Goal: Find specific page/section: Locate a particular part of the current website

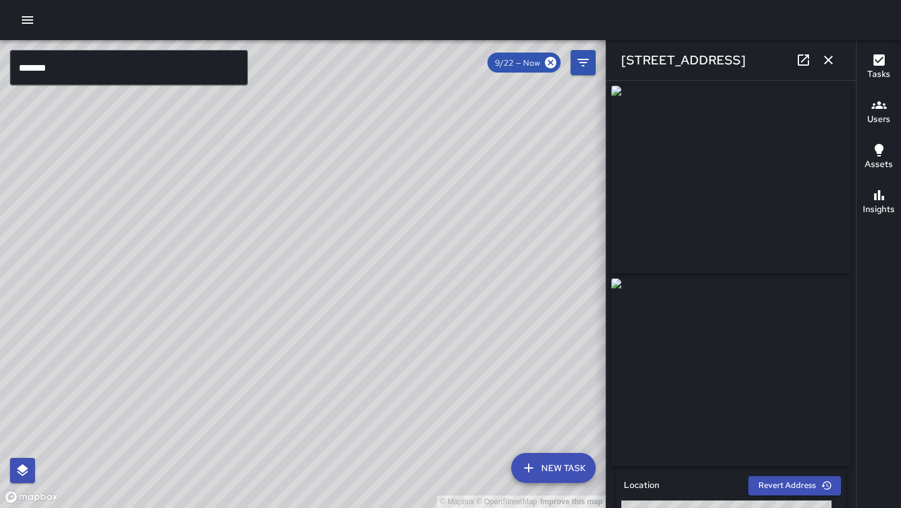
click at [825, 58] on icon "button" at bounding box center [828, 60] width 15 height 15
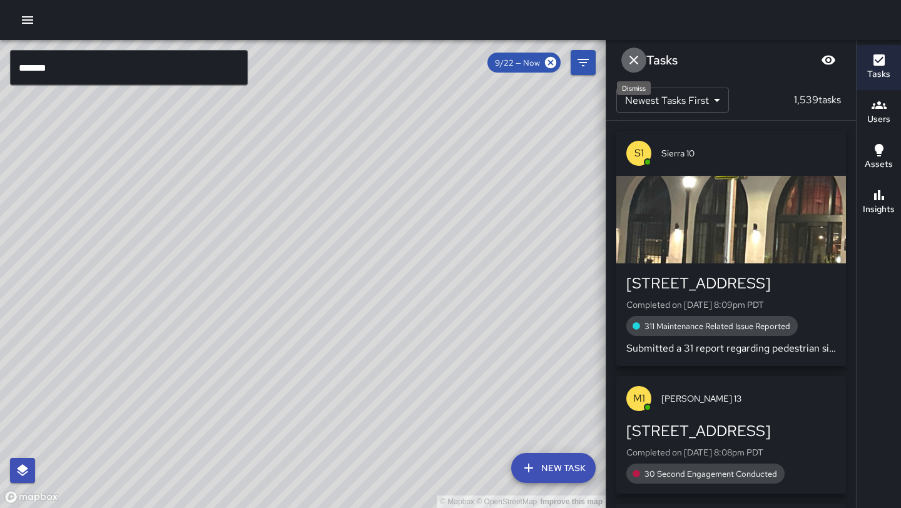
click at [631, 57] on icon "Dismiss" at bounding box center [633, 60] width 9 height 9
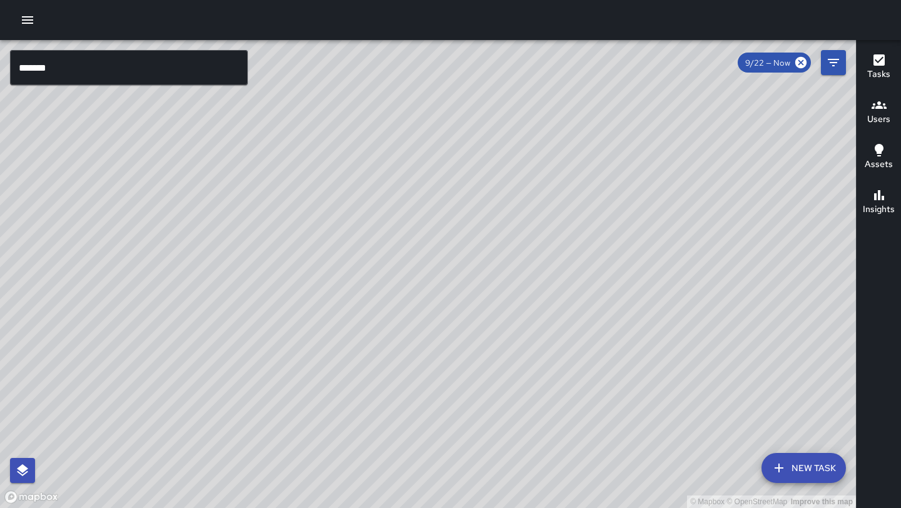
drag, startPoint x: 460, startPoint y: 245, endPoint x: 220, endPoint y: 382, distance: 276.5
click at [220, 382] on div "© Mapbox © OpenStreetMap Improve this map" at bounding box center [428, 274] width 856 height 468
drag, startPoint x: 480, startPoint y: 191, endPoint x: 393, endPoint y: 355, distance: 185.3
click at [393, 355] on div "© Mapbox © OpenStreetMap Improve this map" at bounding box center [428, 274] width 856 height 468
drag, startPoint x: 462, startPoint y: 248, endPoint x: 407, endPoint y: 345, distance: 112.0
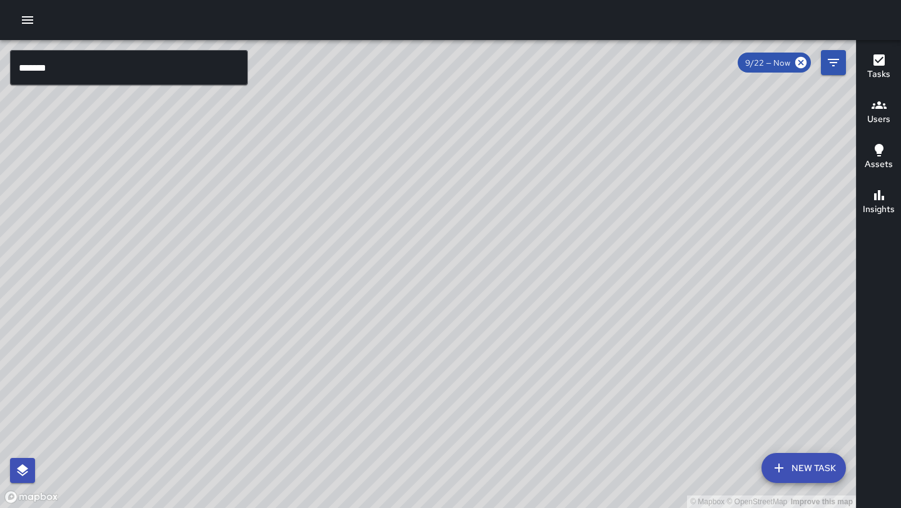
click at [407, 345] on div "© Mapbox © OpenStreetMap Improve this map" at bounding box center [428, 274] width 856 height 468
drag, startPoint x: 496, startPoint y: 354, endPoint x: 253, endPoint y: -55, distance: 475.7
click at [253, 0] on html "© Mapbox © OpenStreetMap Improve this map ******* ​ New Task 9/22 — Now Map Lay…" at bounding box center [450, 254] width 901 height 508
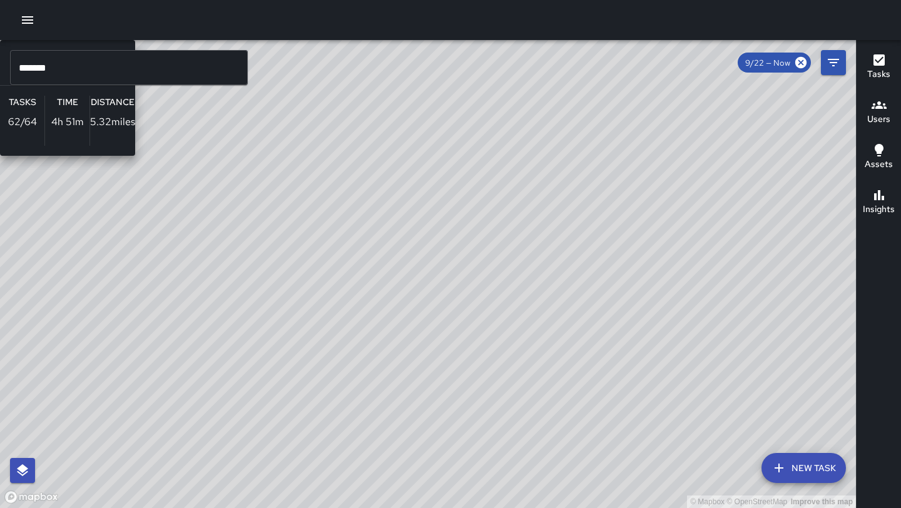
click at [470, 320] on div "© Mapbox © OpenStreetMap Improve this map M1 [PERSON_NAME] 13 Supervisor Tasks …" at bounding box center [428, 274] width 856 height 468
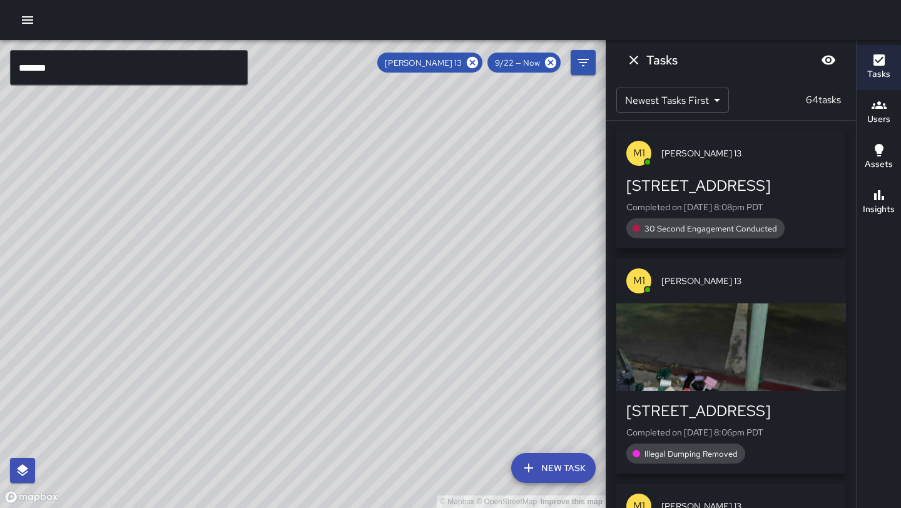
click at [521, 280] on div "© Mapbox © OpenStreetMap Improve this map" at bounding box center [303, 274] width 606 height 468
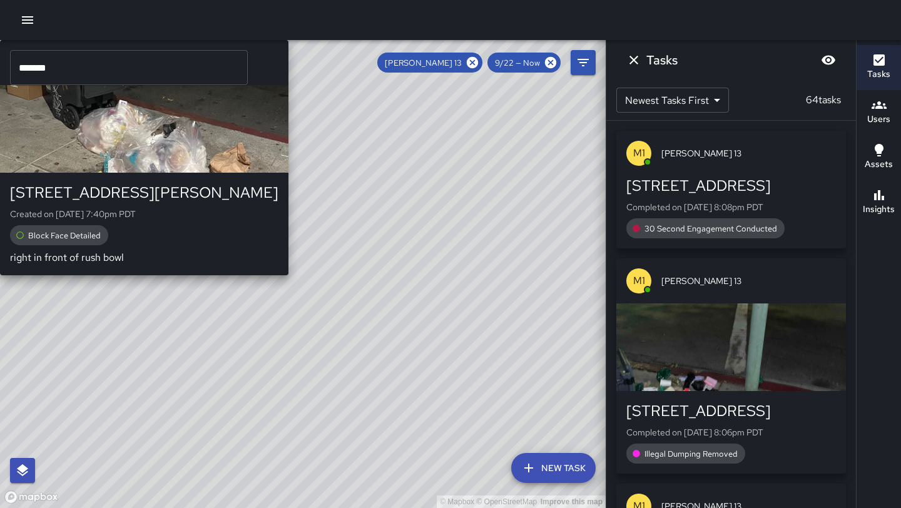
click at [288, 171] on button "M1 [PERSON_NAME] 13 1707 [PERSON_NAME] Street Created on [DATE] 7:40pm PDT Bloc…" at bounding box center [144, 157] width 288 height 235
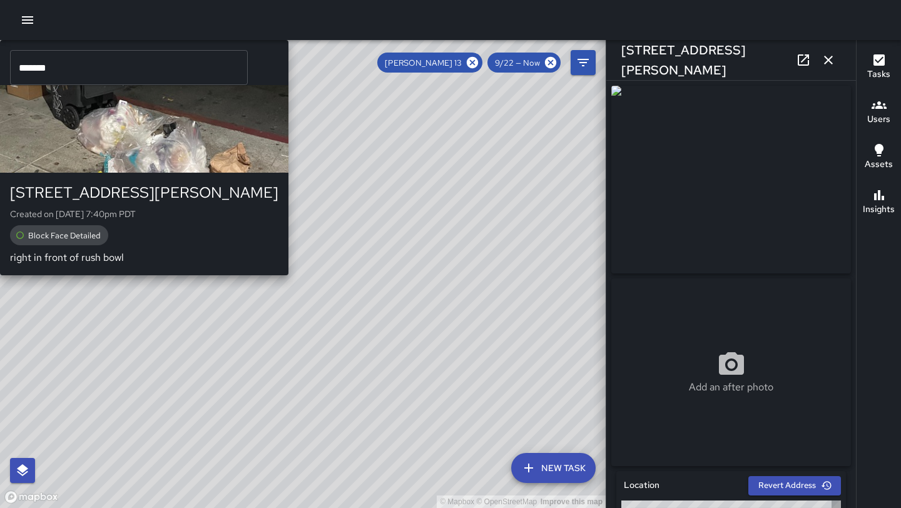
type input "**********"
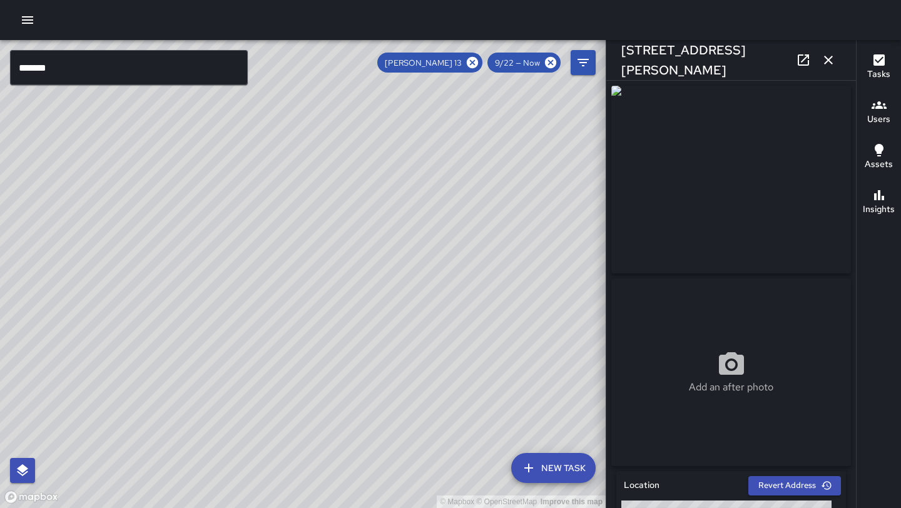
drag, startPoint x: 221, startPoint y: 228, endPoint x: 285, endPoint y: 96, distance: 146.6
click at [285, 96] on div "© Mapbox © OpenStreetMap Improve this map" at bounding box center [303, 274] width 606 height 468
drag, startPoint x: 399, startPoint y: 342, endPoint x: 185, endPoint y: 312, distance: 216.0
click at [185, 312] on div "© Mapbox © OpenStreetMap Improve this map" at bounding box center [303, 274] width 606 height 468
